Goal: Information Seeking & Learning: Learn about a topic

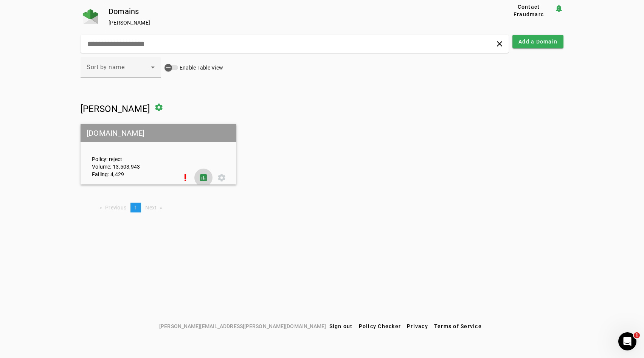
click at [202, 175] on span at bounding box center [203, 178] width 18 height 18
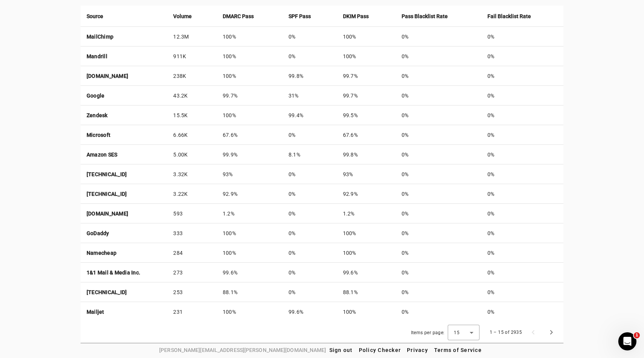
scroll to position [299, 0]
click at [461, 330] on div "15" at bounding box center [462, 332] width 16 height 7
click at [456, 309] on span "50" at bounding box center [458, 311] width 7 height 9
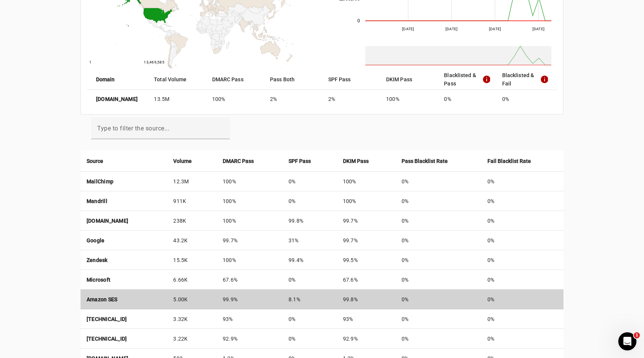
scroll to position [71, 0]
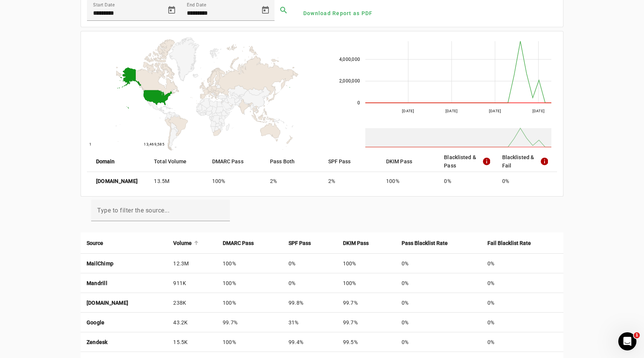
click at [192, 242] on strong "Volume" at bounding box center [182, 243] width 19 height 8
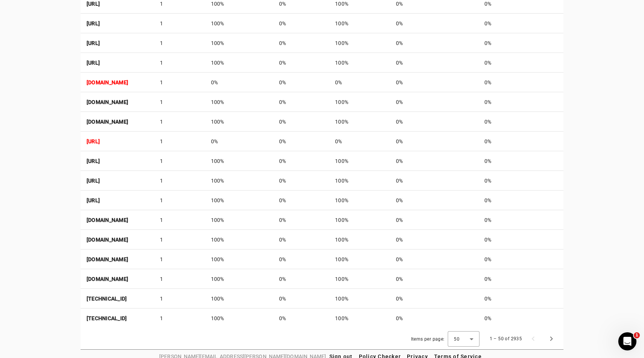
scroll to position [987, 0]
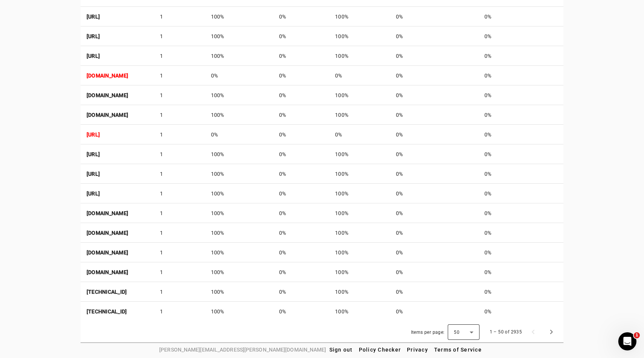
click at [468, 334] on icon at bounding box center [471, 332] width 9 height 9
click at [465, 312] on mat-option "50" at bounding box center [464, 311] width 32 height 18
click at [550, 330] on span "Next page" at bounding box center [551, 332] width 18 height 18
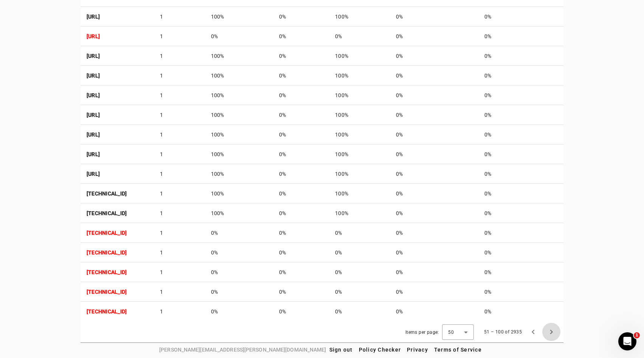
click at [550, 330] on span "Next page" at bounding box center [551, 332] width 18 height 18
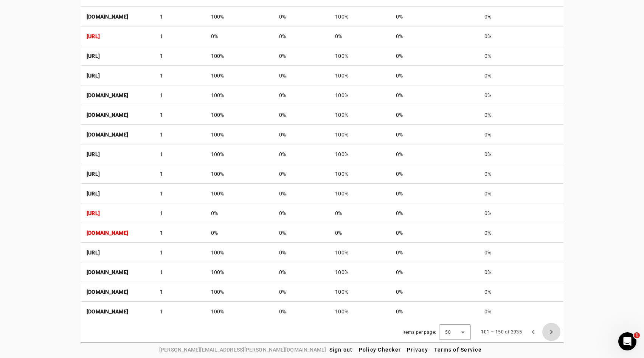
click at [550, 330] on span "Next page" at bounding box center [551, 332] width 18 height 18
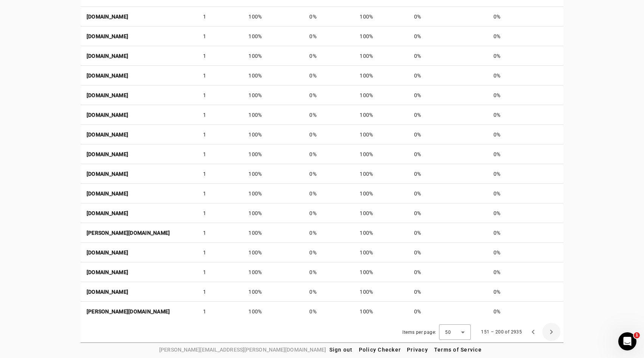
click at [550, 330] on span "Next page" at bounding box center [551, 332] width 18 height 18
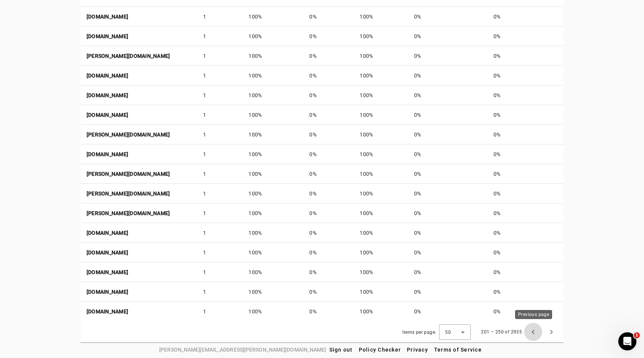
click at [538, 330] on span "Previous page" at bounding box center [533, 332] width 18 height 18
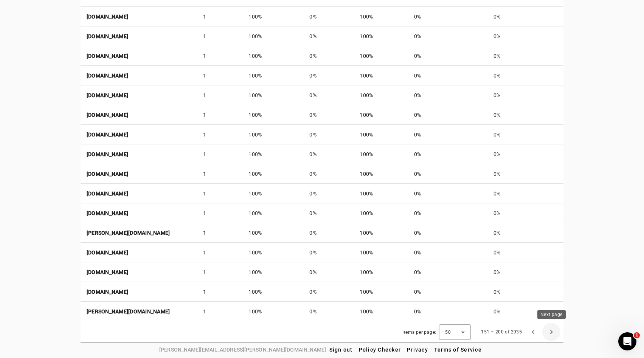
click at [555, 330] on span "Next page" at bounding box center [551, 332] width 18 height 18
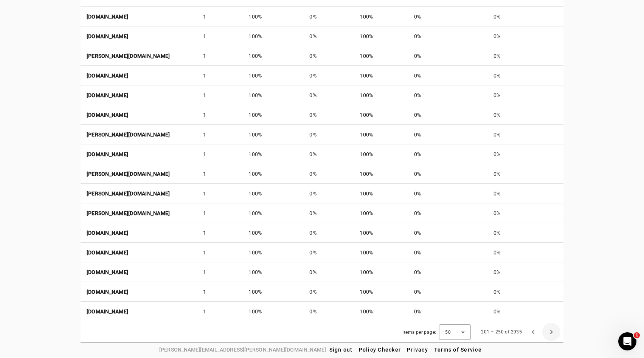
click at [555, 330] on span "Next page" at bounding box center [551, 332] width 18 height 18
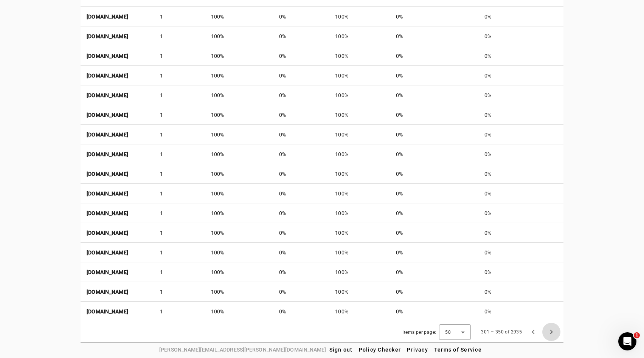
click at [555, 330] on span "Next page" at bounding box center [551, 332] width 18 height 18
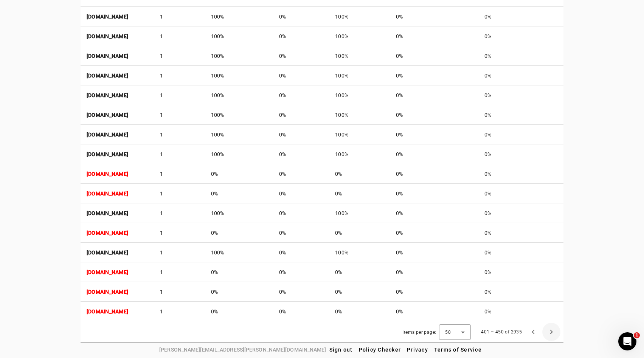
click at [555, 330] on span "Next page" at bounding box center [551, 332] width 18 height 18
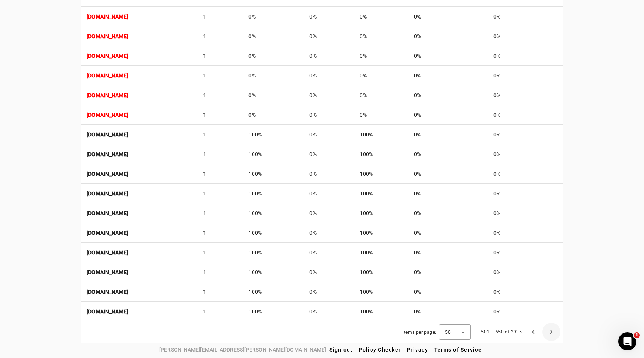
click at [555, 330] on span "Next page" at bounding box center [551, 332] width 18 height 18
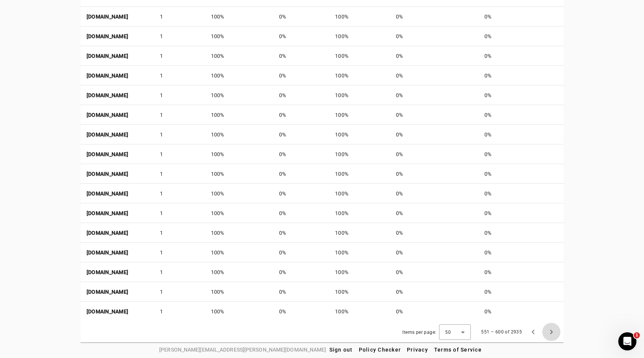
click at [555, 330] on span "Next page" at bounding box center [551, 332] width 18 height 18
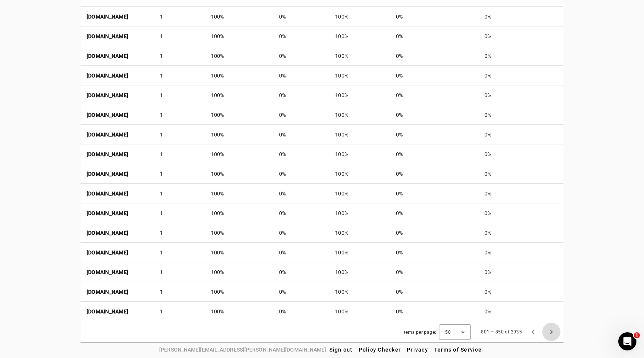
click at [555, 330] on span "Next page" at bounding box center [551, 332] width 18 height 18
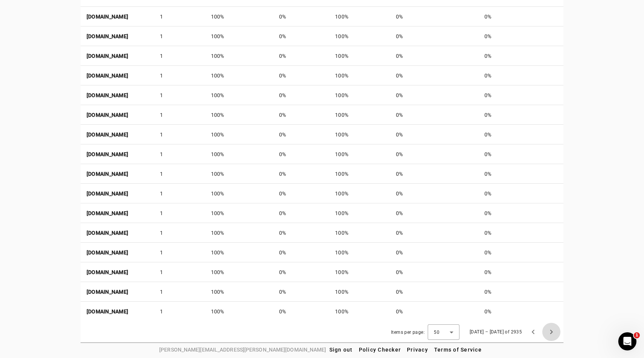
click at [555, 330] on span "Next page" at bounding box center [551, 332] width 18 height 18
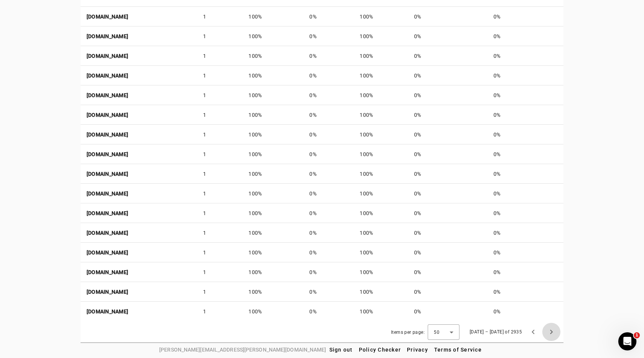
click at [555, 330] on span "Next page" at bounding box center [551, 332] width 18 height 18
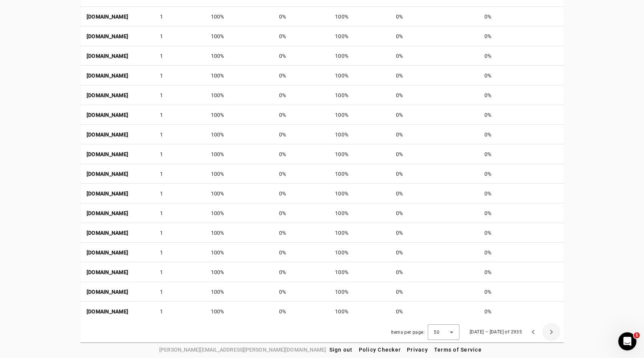
click at [555, 330] on span "Next page" at bounding box center [551, 332] width 18 height 18
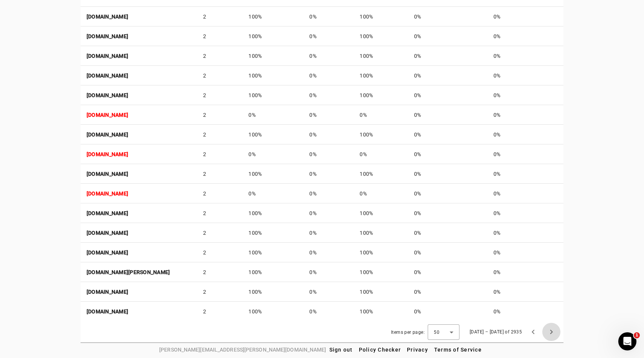
click at [555, 330] on span "Next page" at bounding box center [551, 332] width 18 height 18
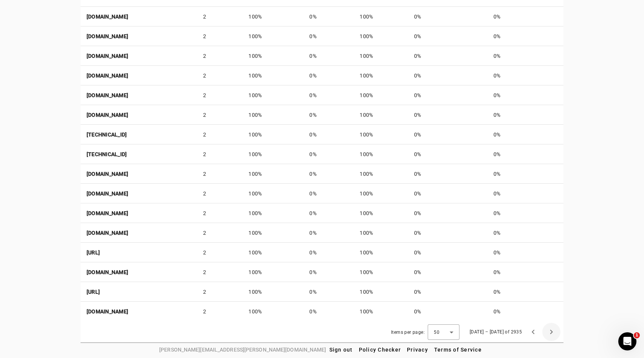
click at [555, 330] on span "Next page" at bounding box center [551, 332] width 18 height 18
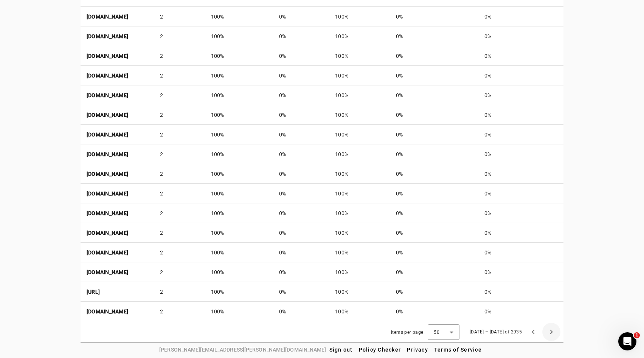
click at [555, 330] on span "Next page" at bounding box center [551, 332] width 18 height 18
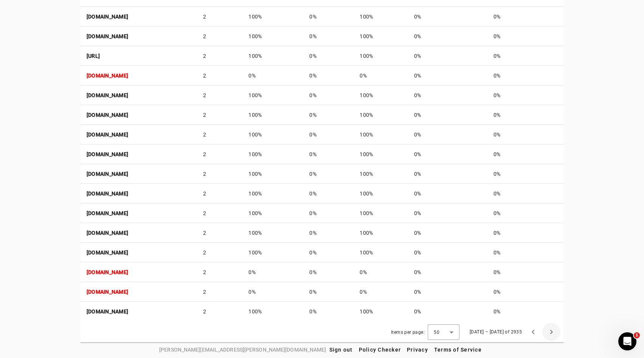
click at [555, 330] on span "Next page" at bounding box center [551, 332] width 18 height 18
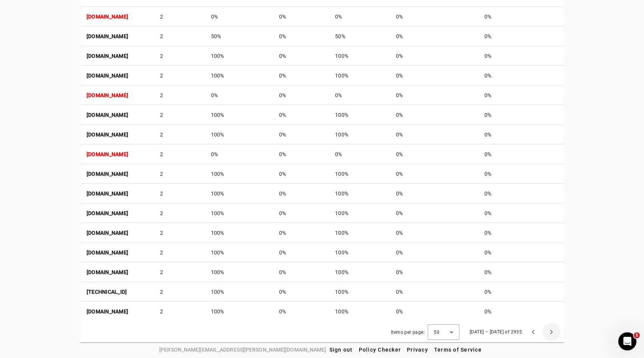
click at [555, 330] on span "Next page" at bounding box center [551, 332] width 18 height 18
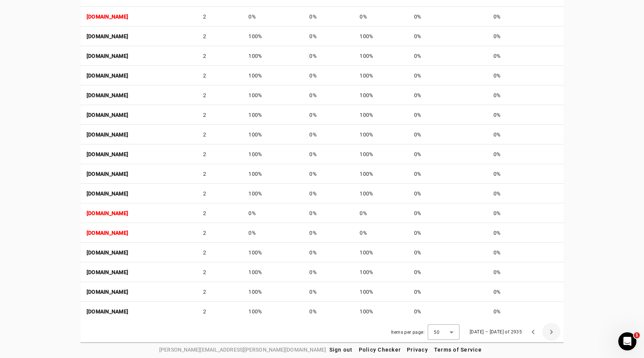
click at [555, 330] on span "Next page" at bounding box center [551, 332] width 18 height 18
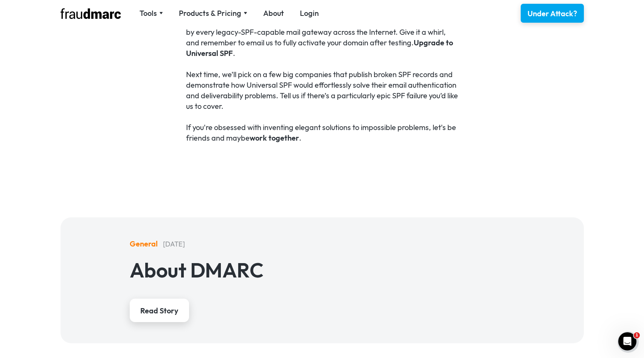
scroll to position [2782, 0]
